Goal: Information Seeking & Learning: Learn about a topic

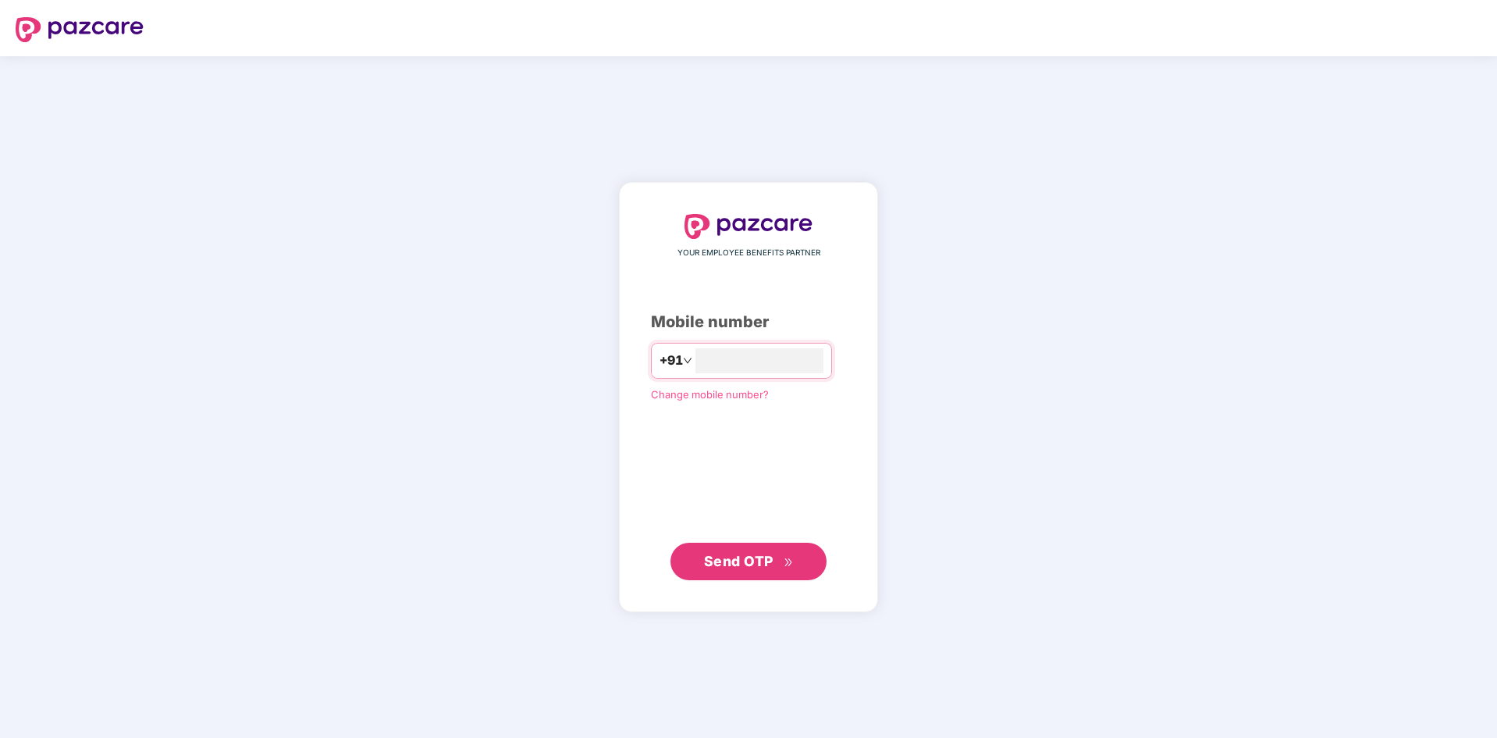
type input "**********"
click at [795, 553] on button "Send OTP" at bounding box center [748, 560] width 156 height 37
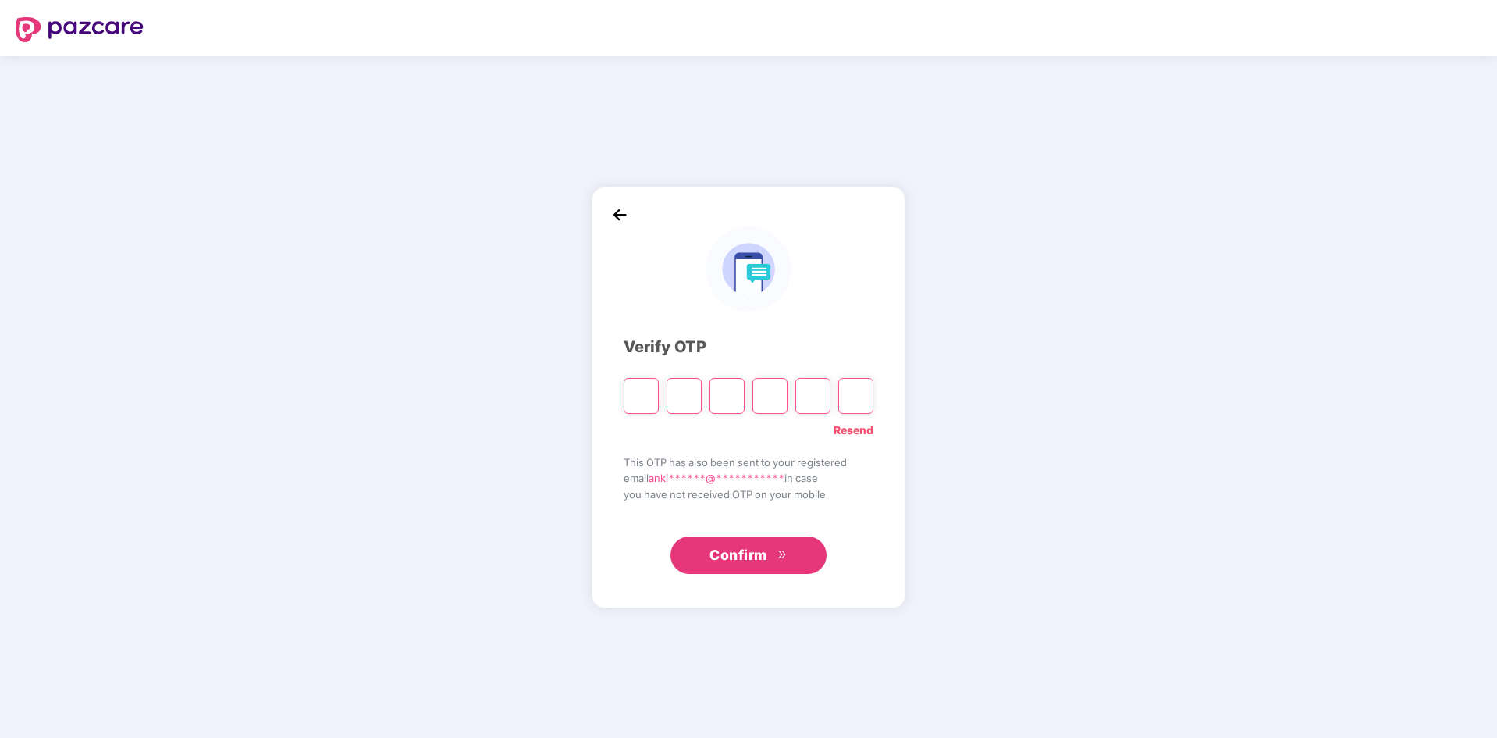
type input "*"
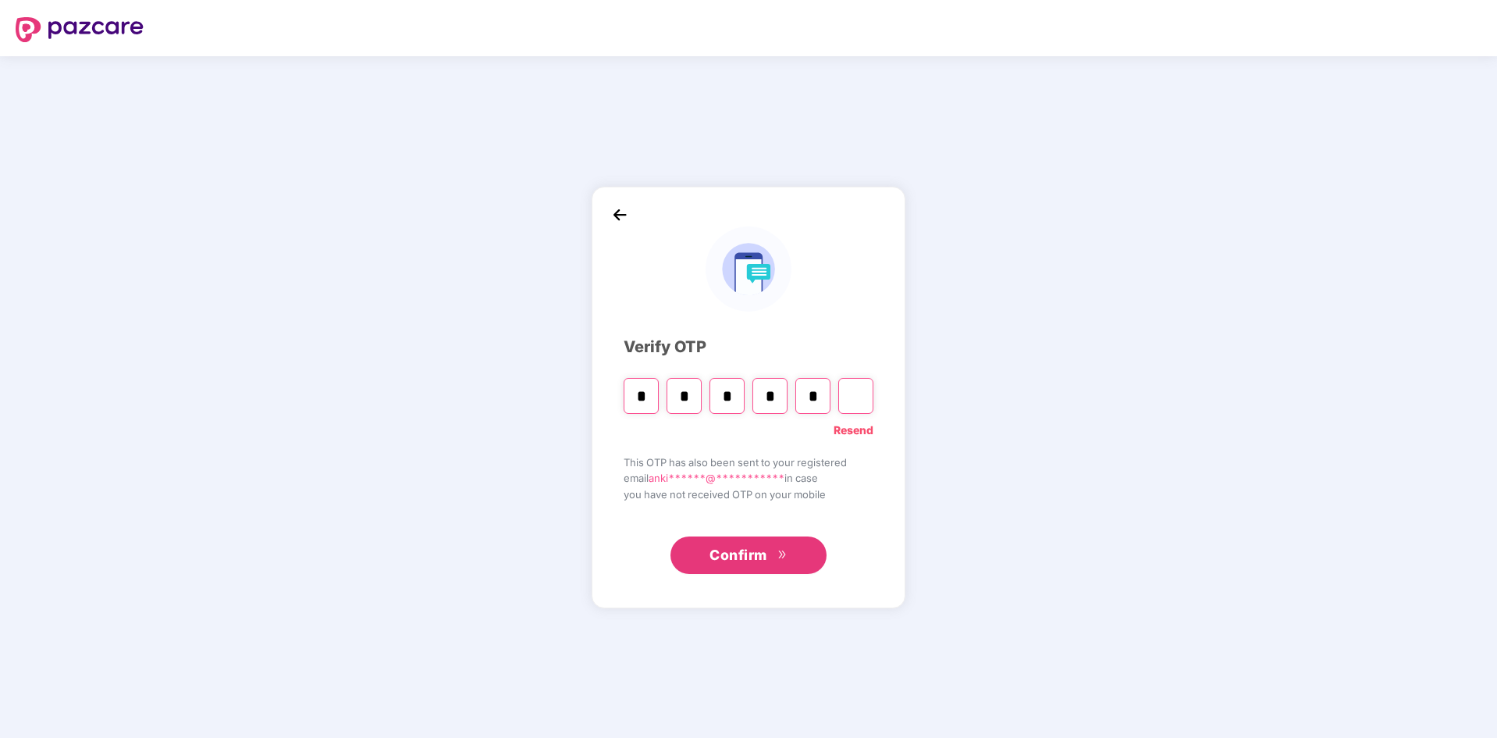
type input "*"
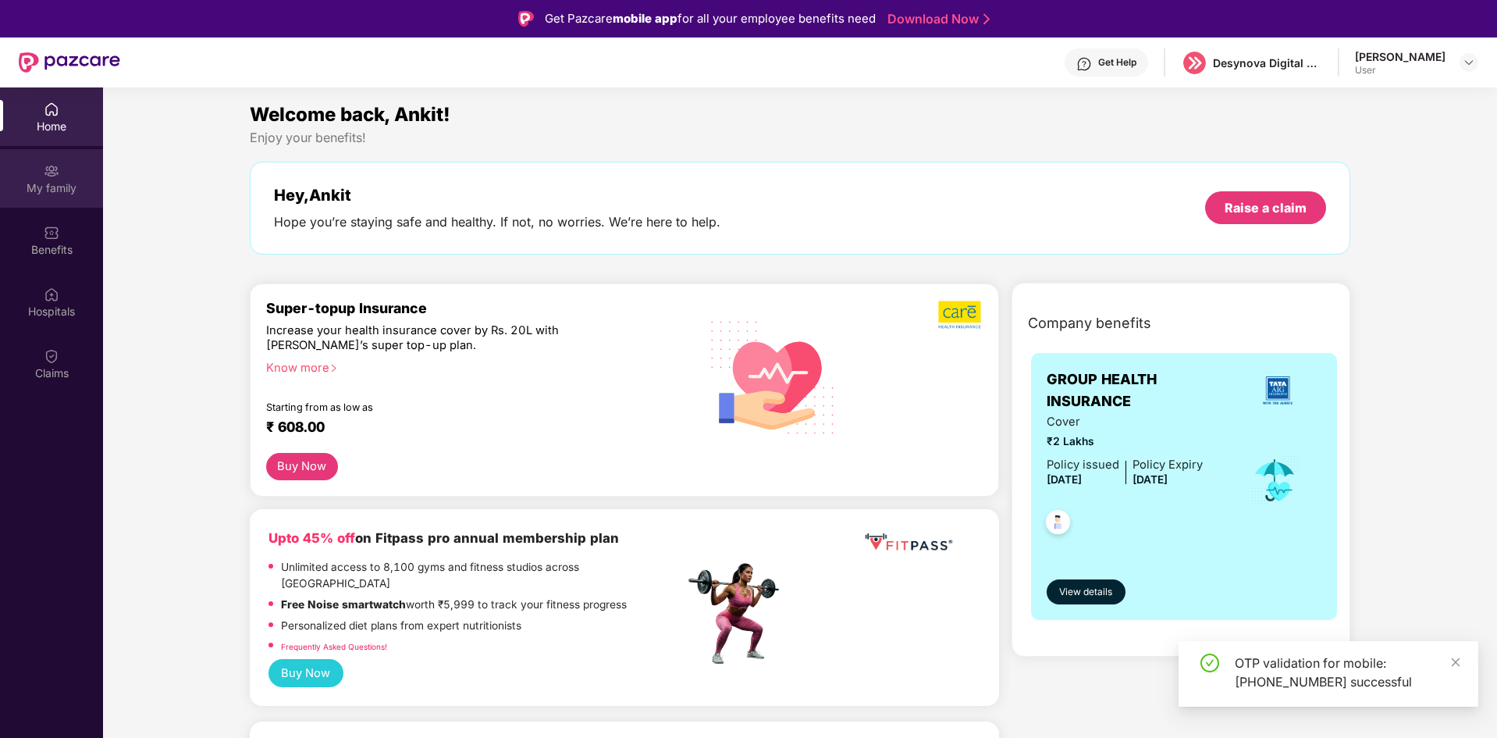
click at [56, 180] on div "My family" at bounding box center [51, 188] width 103 height 16
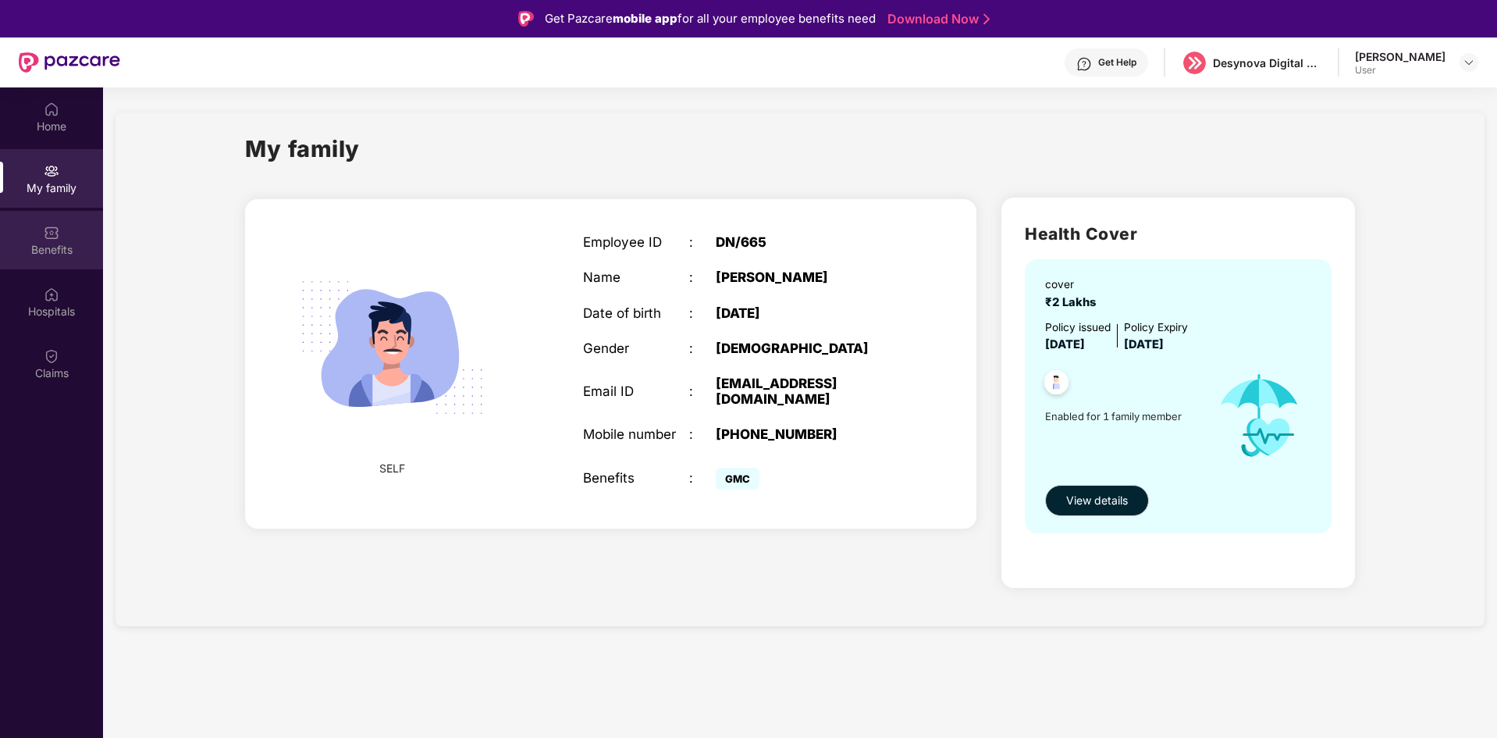
click at [31, 237] on div "Benefits" at bounding box center [51, 240] width 103 height 59
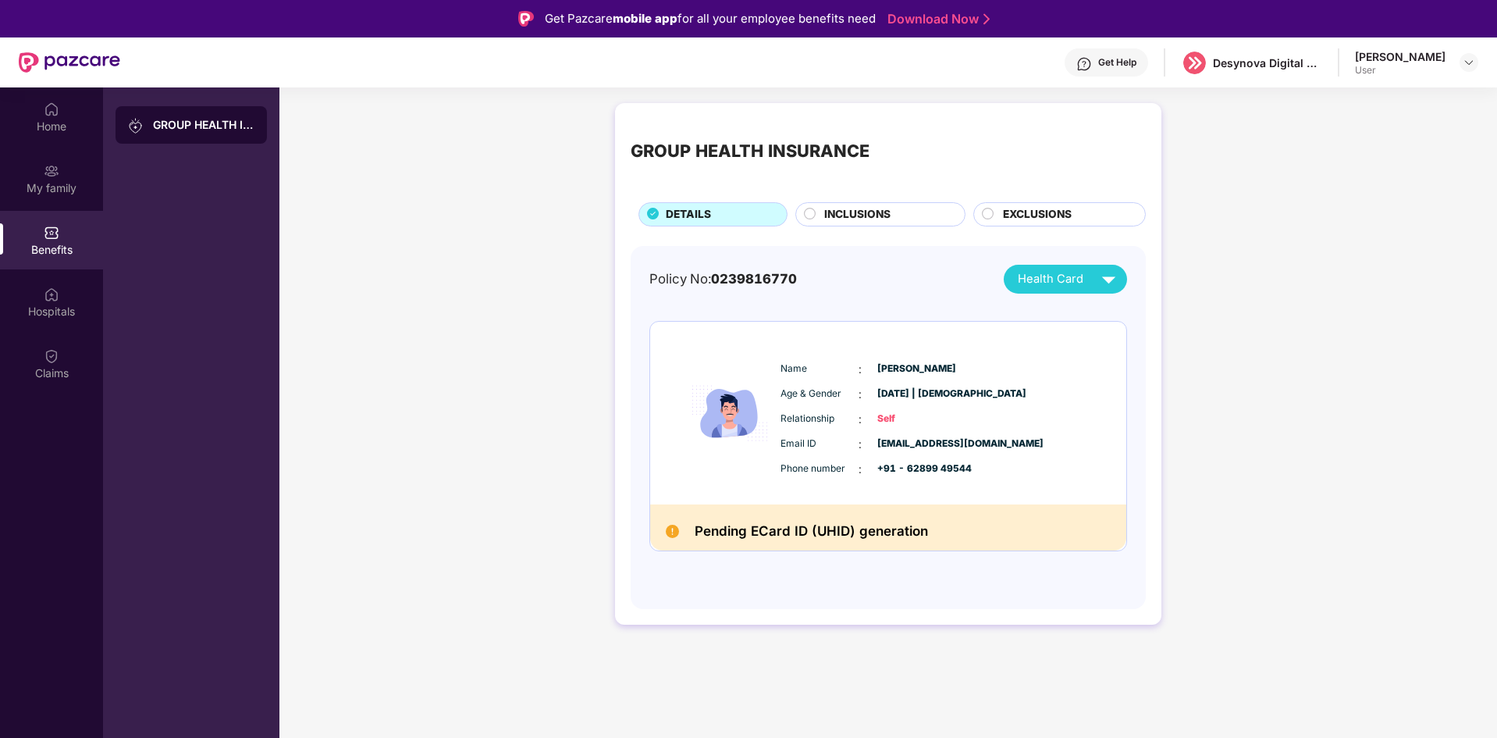
click at [864, 219] on span "INCLUSIONS" at bounding box center [857, 214] width 66 height 17
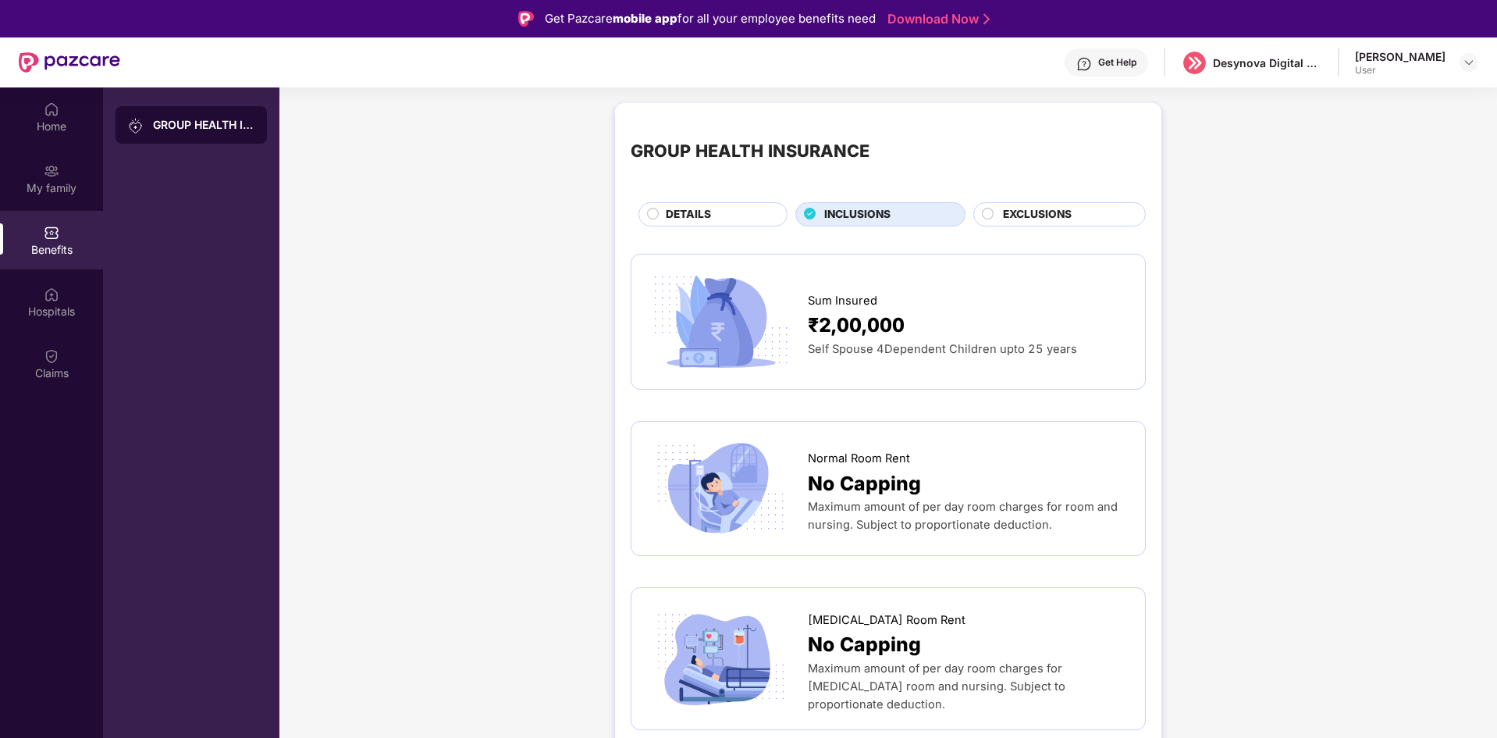
click at [727, 202] on div "DETAILS" at bounding box center [712, 214] width 149 height 24
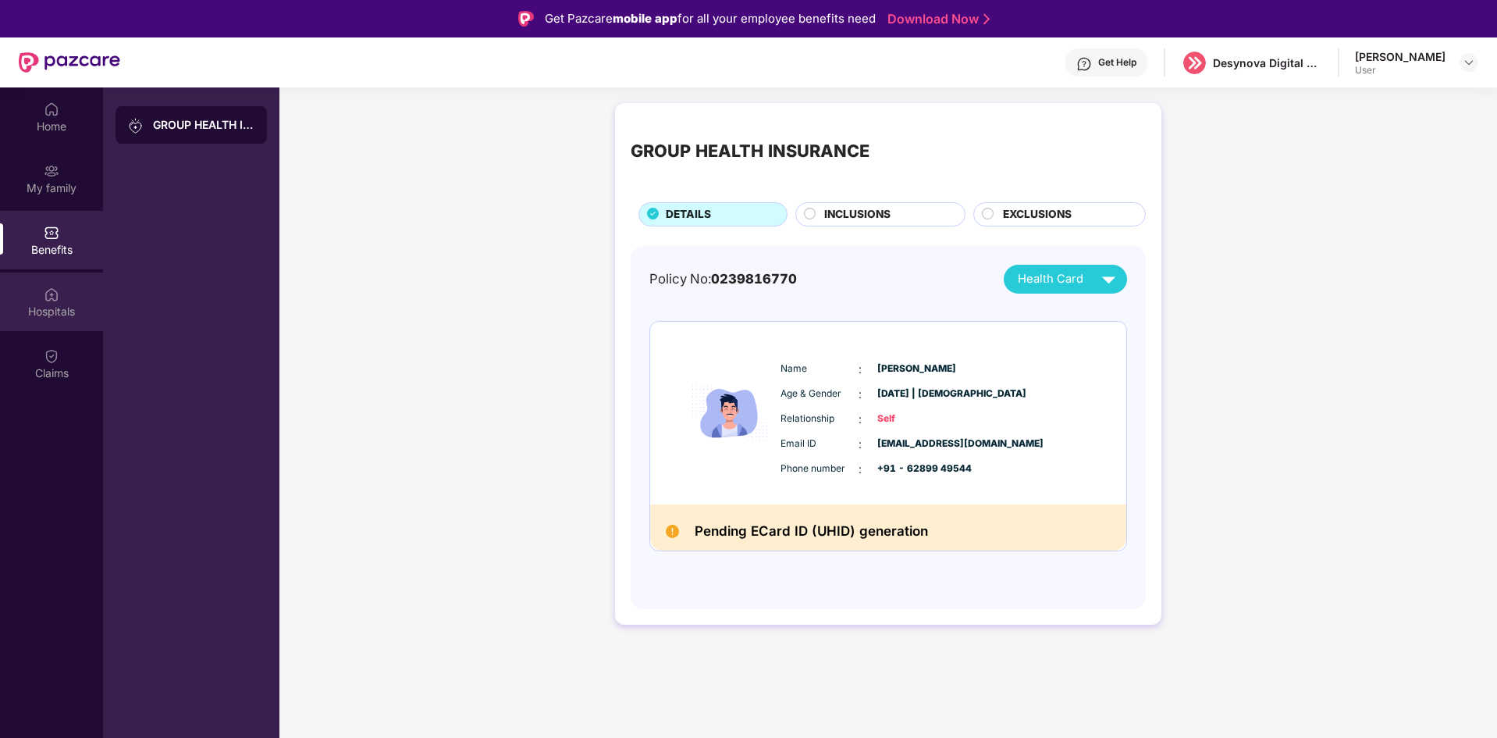
click at [77, 295] on div "Hospitals" at bounding box center [51, 301] width 103 height 59
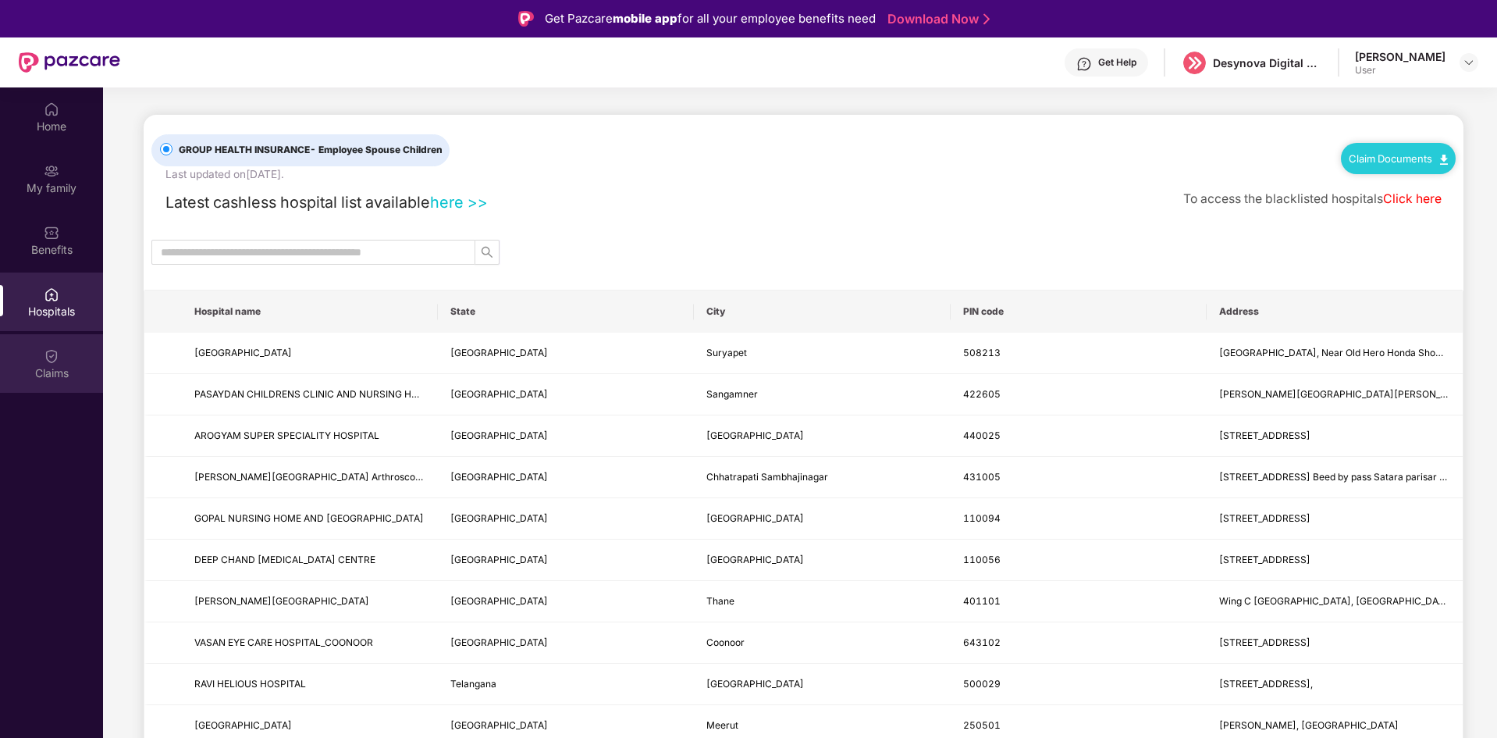
click at [72, 357] on div "Claims" at bounding box center [51, 363] width 103 height 59
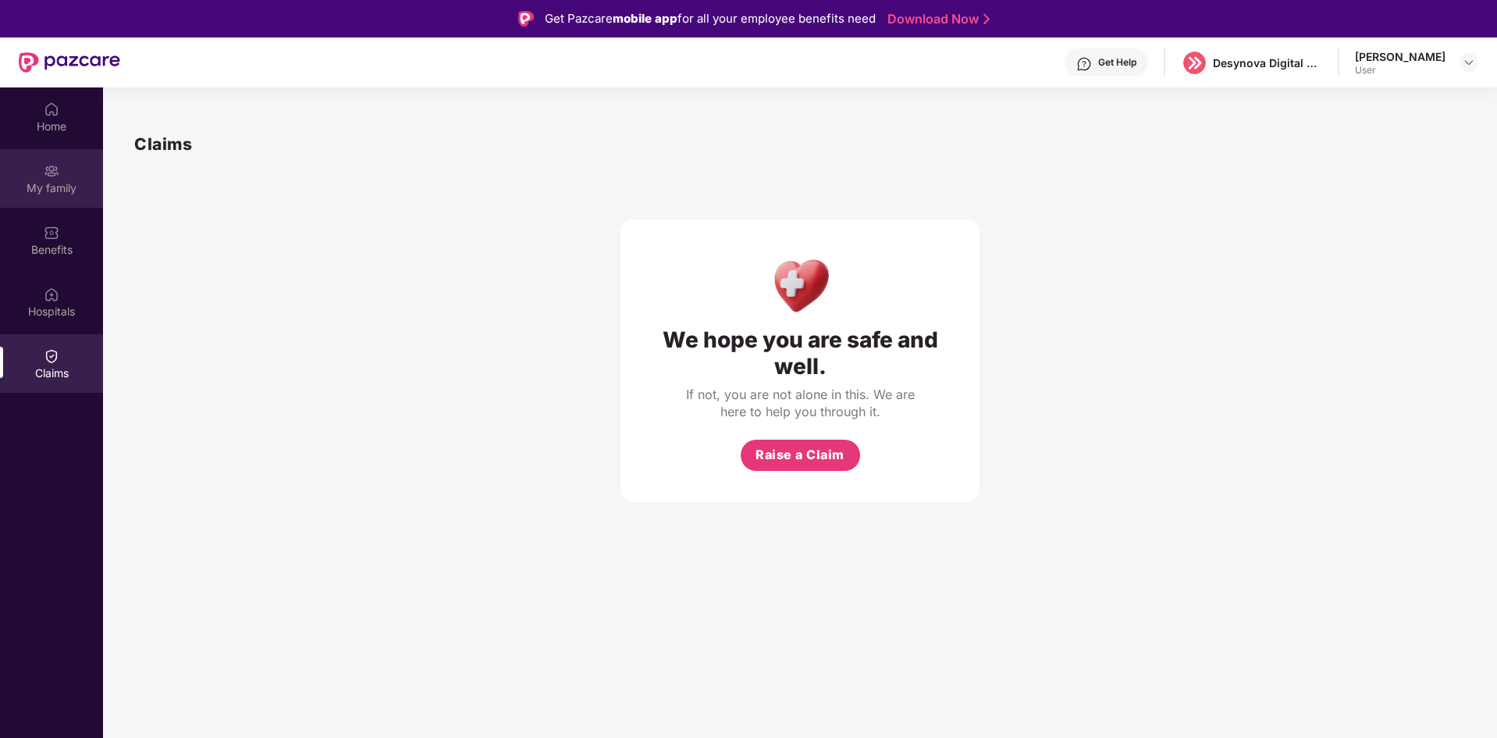
click at [55, 176] on img at bounding box center [52, 171] width 16 height 16
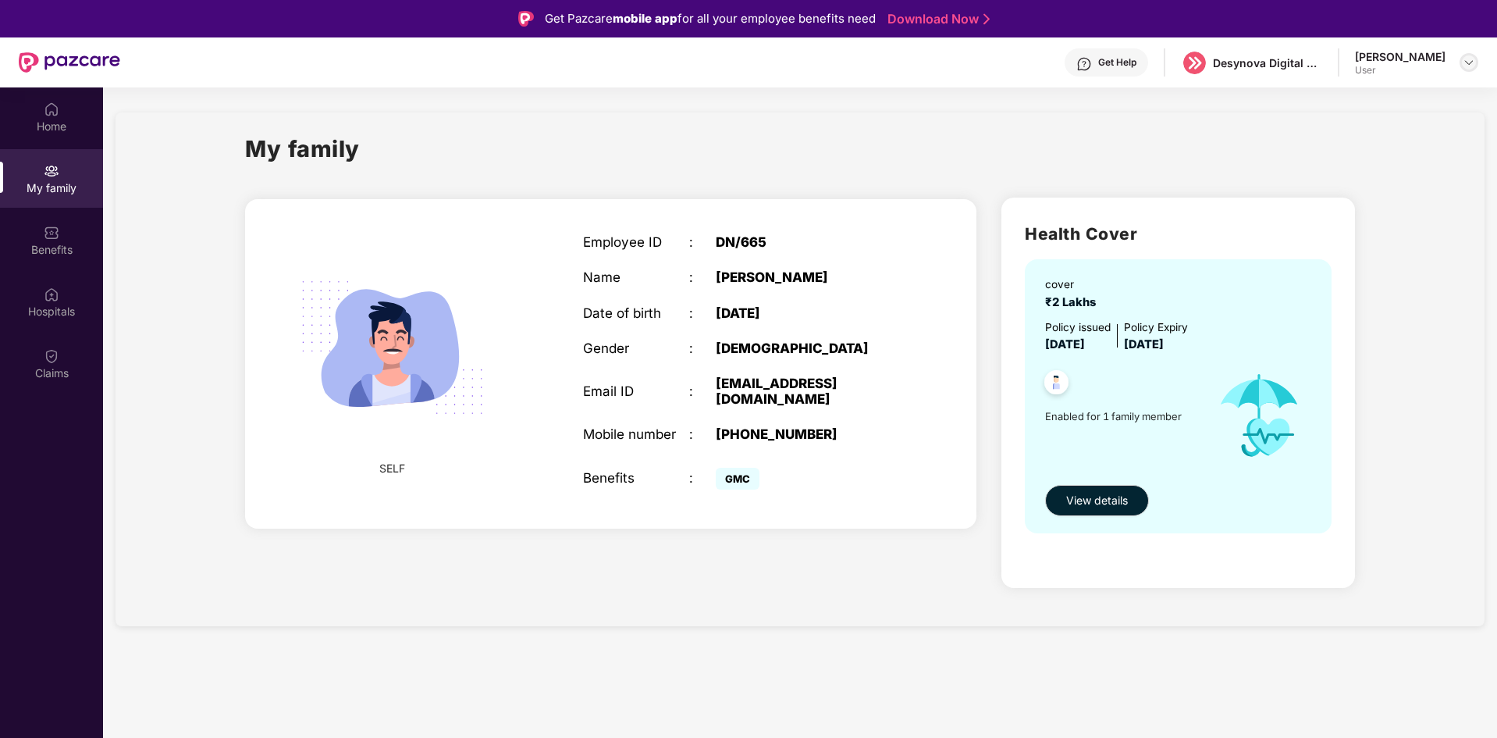
click at [1470, 69] on div at bounding box center [1468, 62] width 19 height 19
click at [1203, 114] on div "My family SELF Employee ID : DN/665 Name : [PERSON_NAME] Date of birth : [DEMOG…" at bounding box center [800, 369] width 1369 height 514
click at [45, 120] on div "Home" at bounding box center [51, 127] width 103 height 16
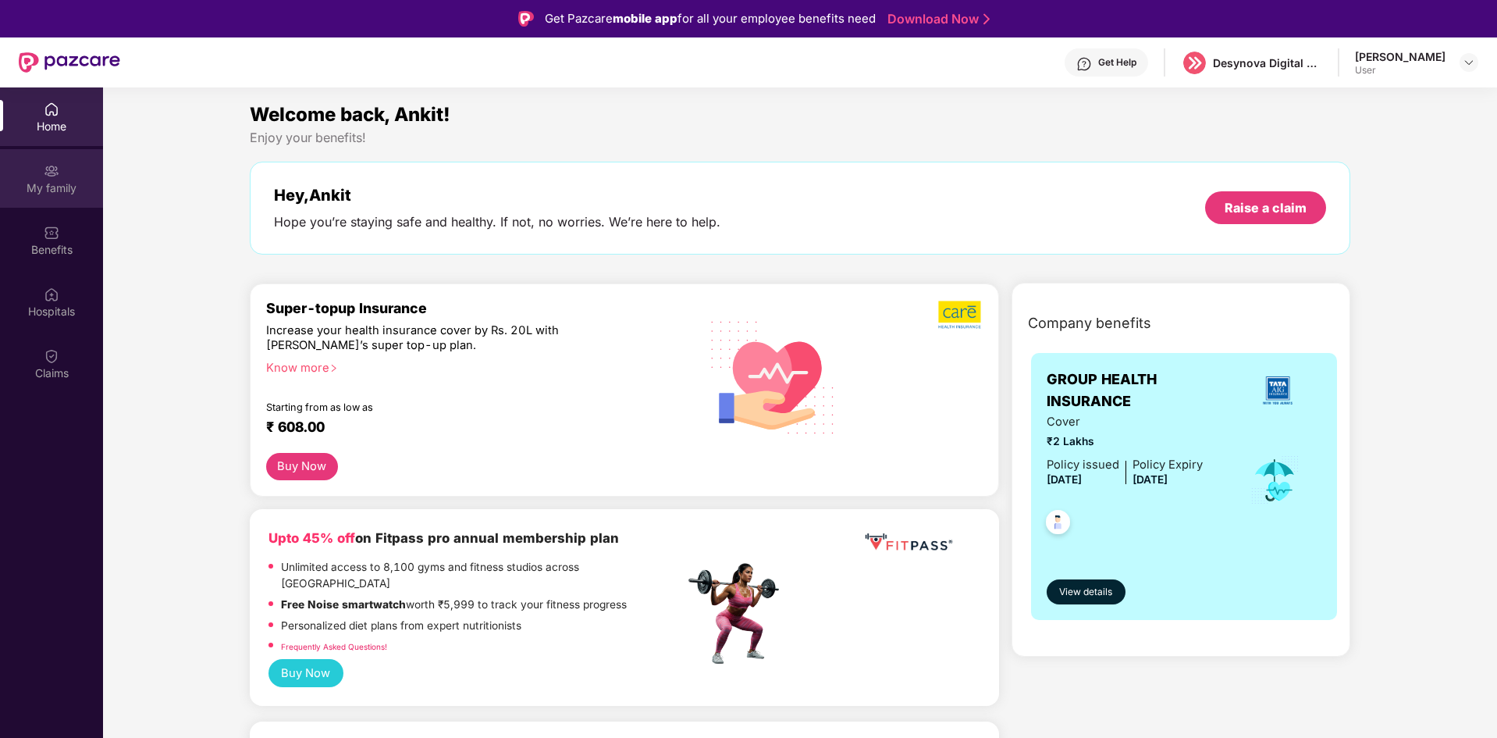
click at [69, 170] on div "My family" at bounding box center [51, 178] width 103 height 59
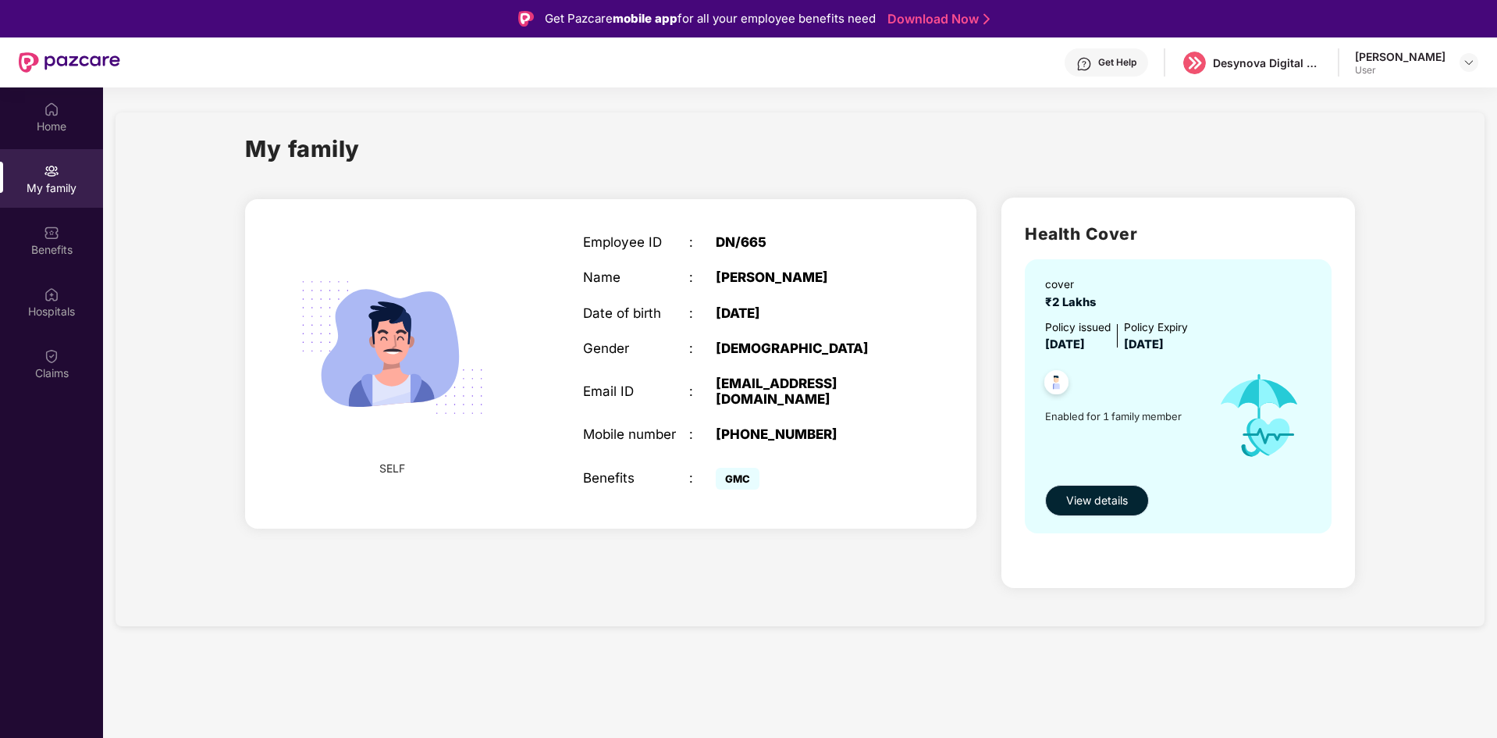
click at [1082, 502] on span "View details" at bounding box center [1097, 500] width 62 height 17
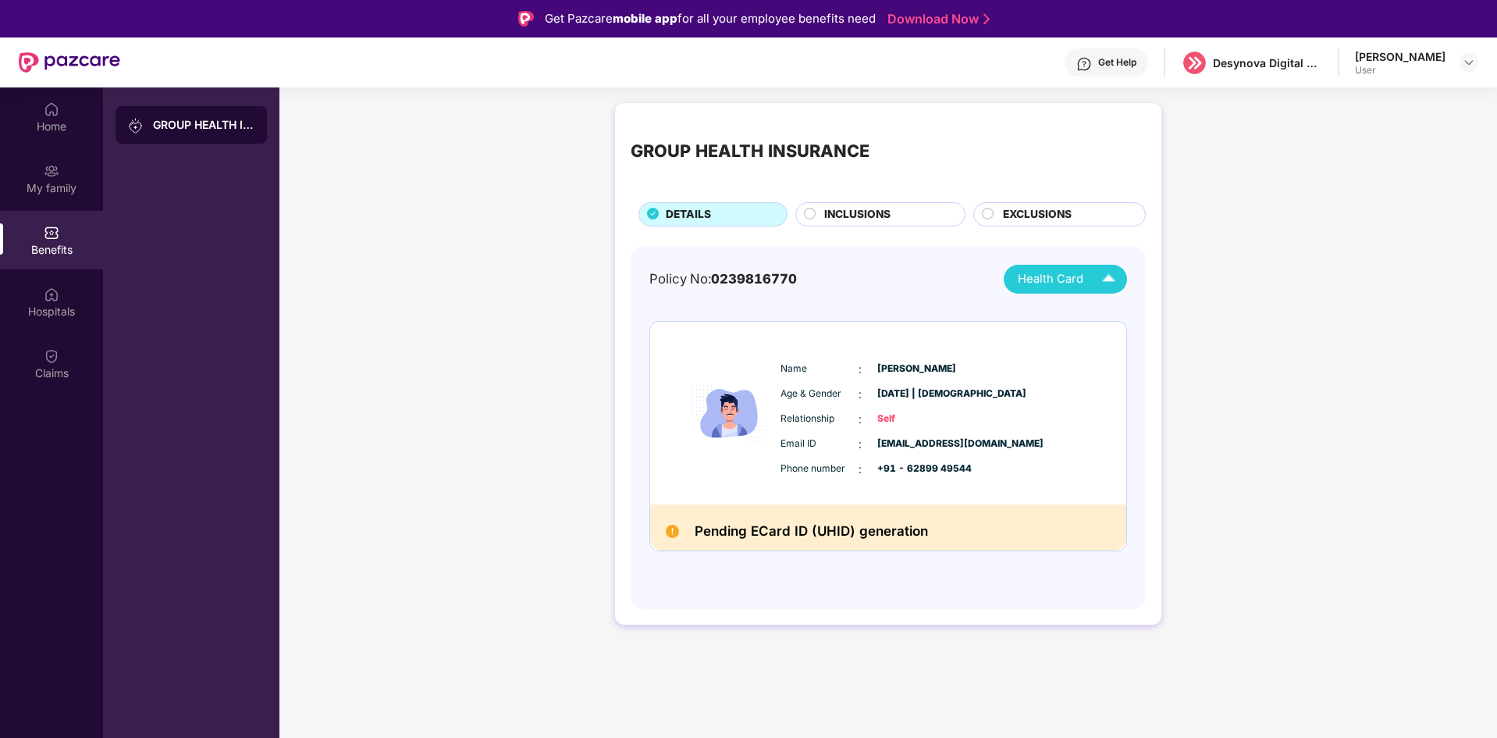
click at [1079, 272] on span "Health Card" at bounding box center [1051, 279] width 66 height 18
click at [928, 280] on div "Policy No: 0239816770 Health Card" at bounding box center [888, 279] width 478 height 29
click at [20, 165] on div "My family" at bounding box center [51, 178] width 103 height 59
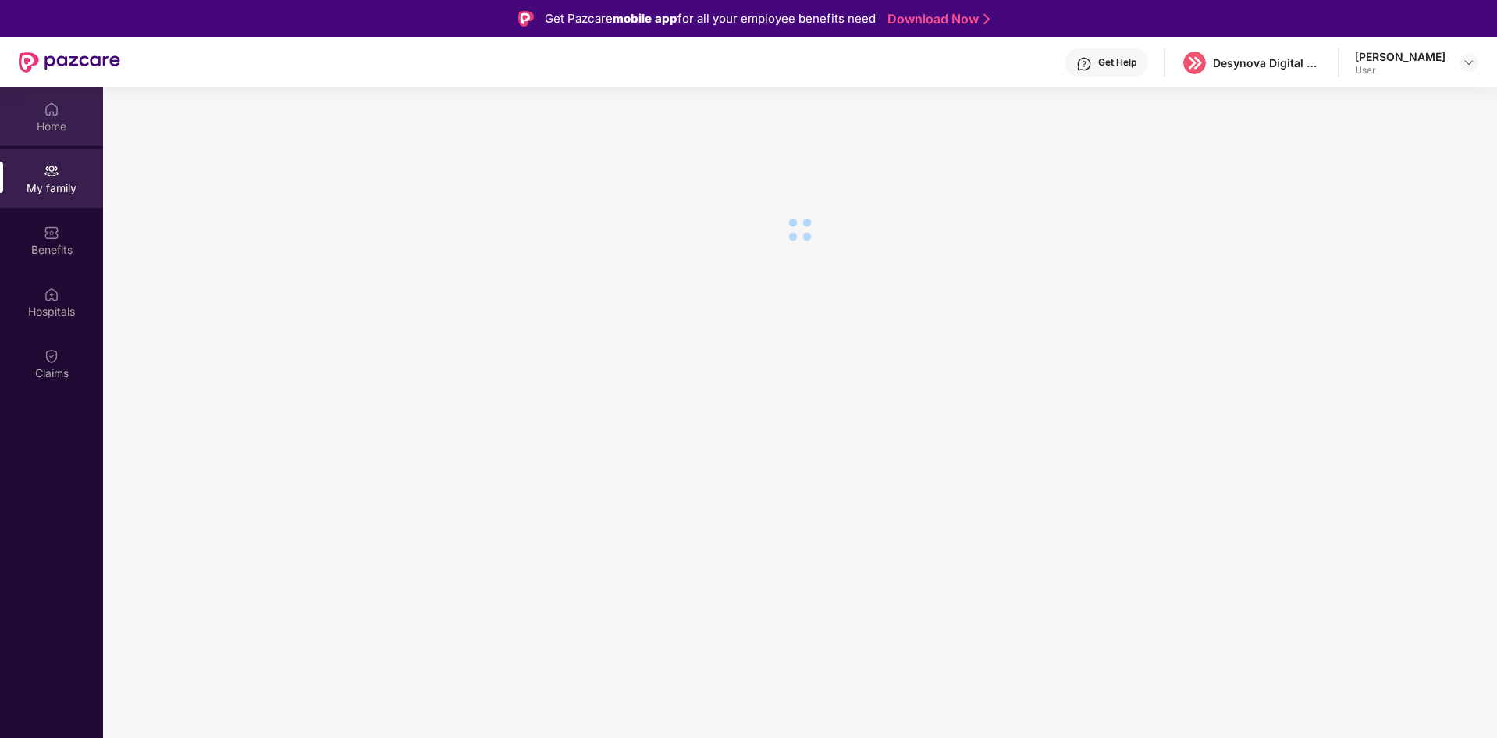
click at [59, 119] on div "Home" at bounding box center [51, 127] width 103 height 16
